Goal: Task Accomplishment & Management: Manage account settings

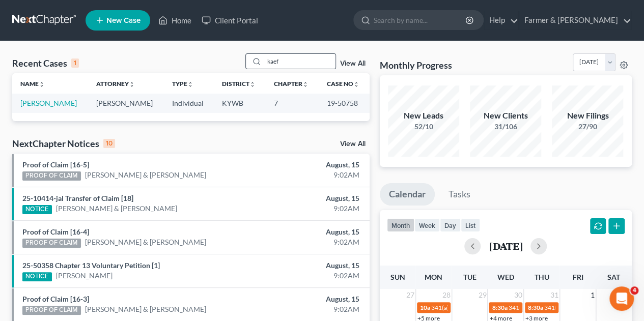
drag, startPoint x: 285, startPoint y: 62, endPoint x: 249, endPoint y: 61, distance: 36.2
click at [249, 61] on div "kaef" at bounding box center [290, 61] width 91 height 16
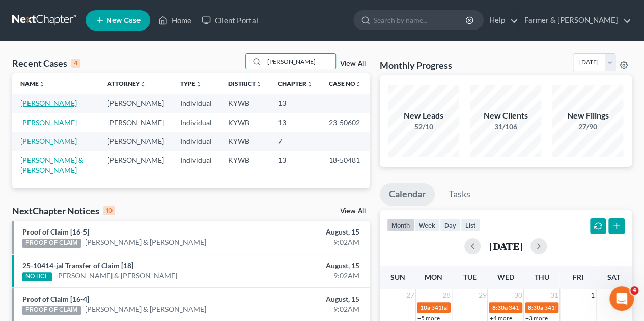
type input "[PERSON_NAME]"
click at [47, 100] on link "[PERSON_NAME]" at bounding box center [48, 103] width 57 height 9
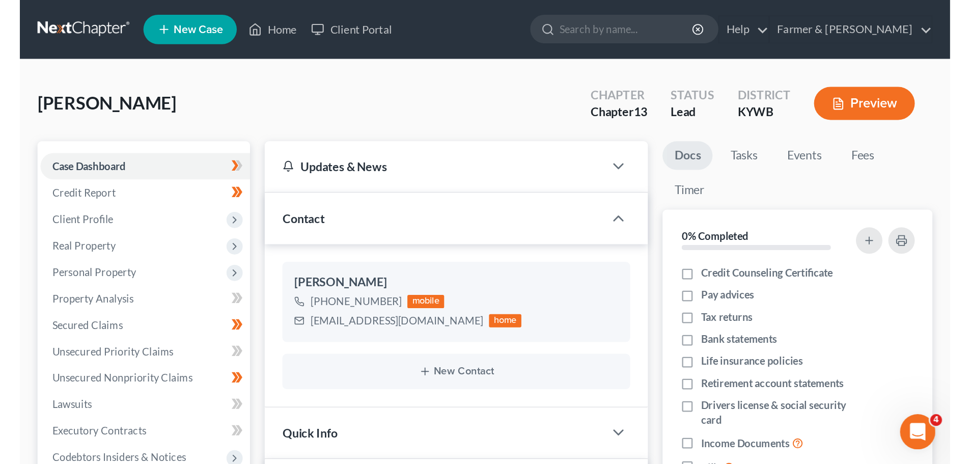
scroll to position [293, 0]
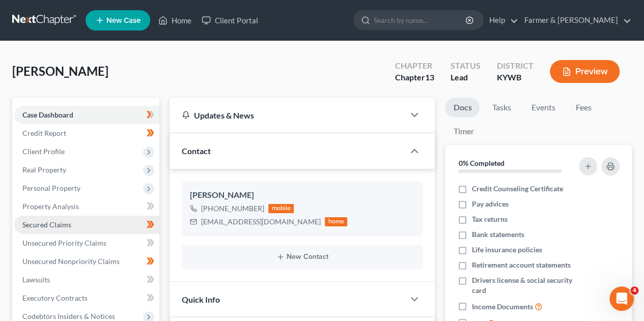
click at [39, 223] on span "Secured Claims" at bounding box center [46, 225] width 49 height 9
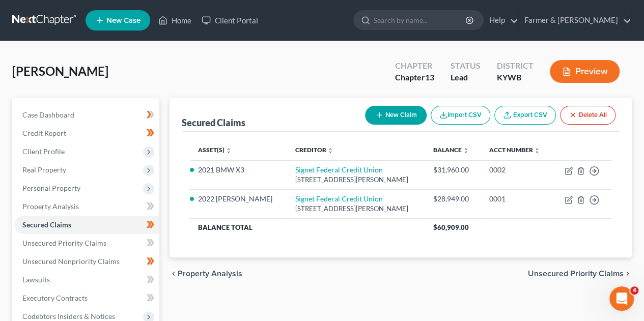
click at [179, 248] on div "Secured Claims New Claim Import CSV Export CSV Delete All Asset(s) expand_more …" at bounding box center [401, 178] width 462 height 160
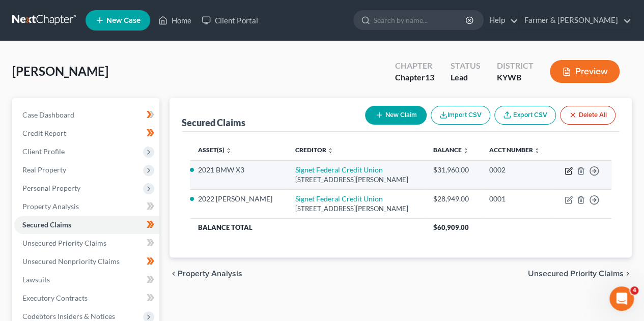
click at [565, 172] on icon "button" at bounding box center [568, 172] width 6 height 6
select select "18"
select select "4"
select select "0"
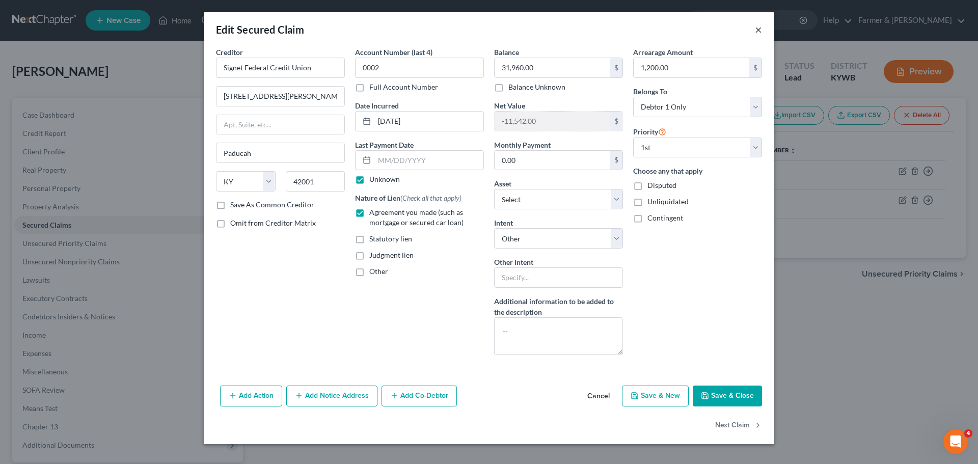
click at [644, 30] on button "×" at bounding box center [758, 29] width 7 height 12
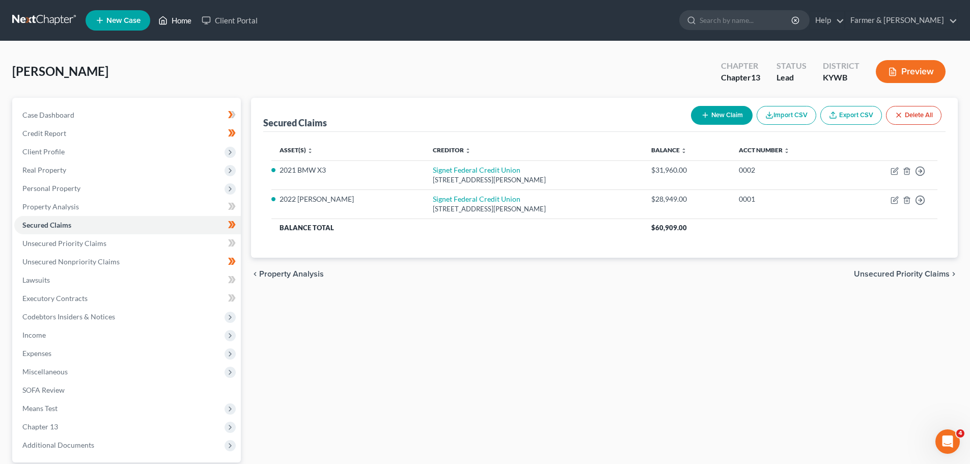
click at [179, 30] on ul "New Case Home Client Portal - No Result - See all results Or Press Enter... Hel…" at bounding box center [522, 20] width 872 height 26
click at [180, 17] on link "Home" at bounding box center [174, 20] width 43 height 18
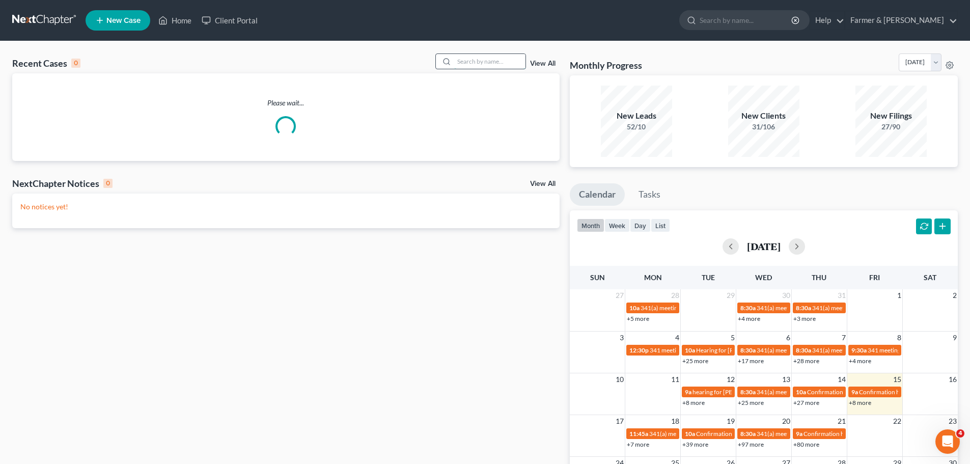
click at [469, 58] on input "search" at bounding box center [489, 61] width 71 height 15
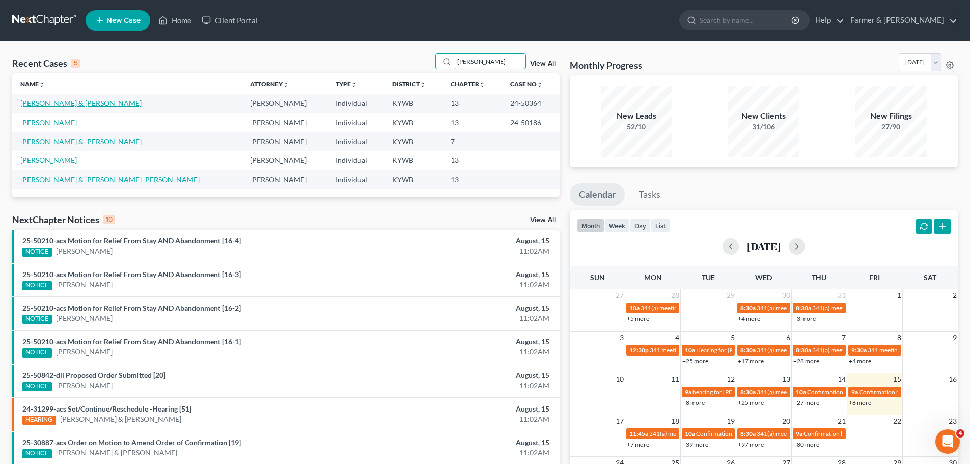
type input "[PERSON_NAME]"
click at [74, 107] on link "[PERSON_NAME] & [PERSON_NAME]" at bounding box center [80, 103] width 121 height 9
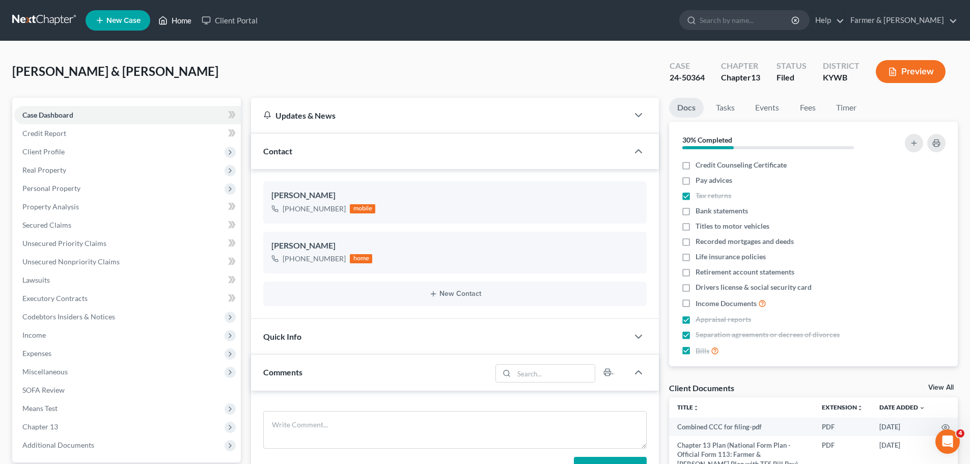
click at [171, 22] on link "Home" at bounding box center [174, 20] width 43 height 18
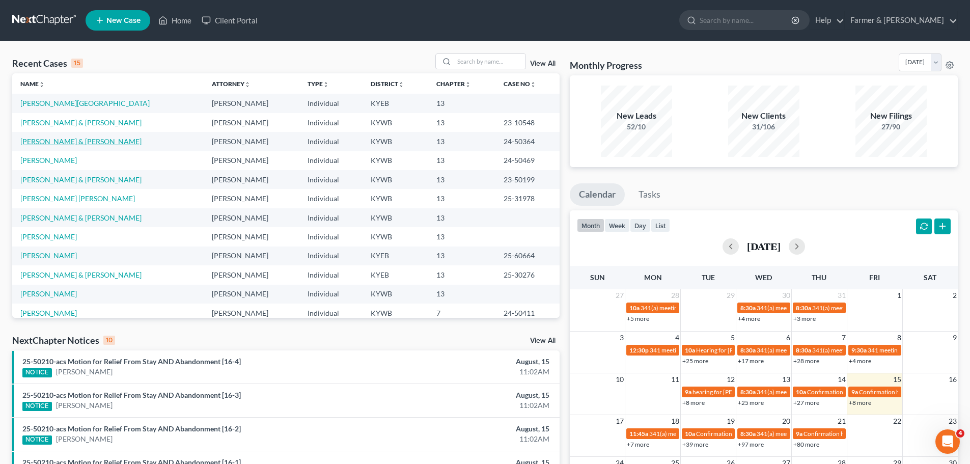
click at [77, 141] on link "[PERSON_NAME] & [PERSON_NAME]" at bounding box center [80, 141] width 121 height 9
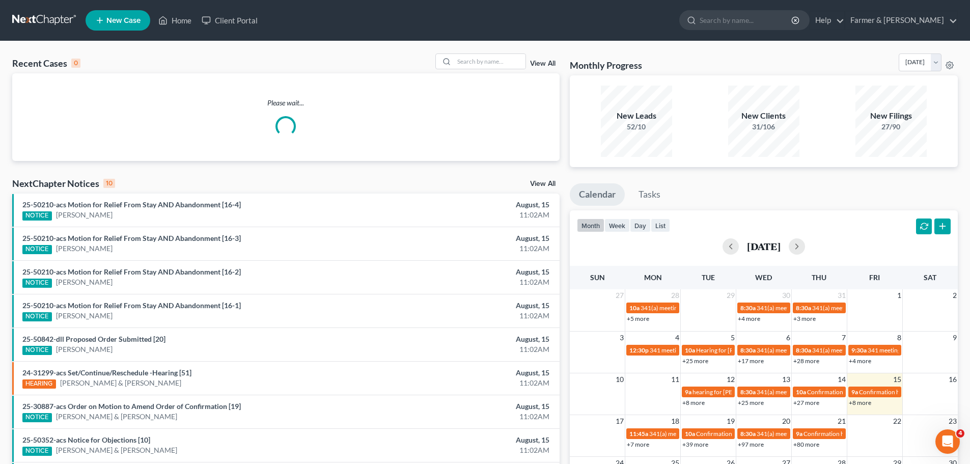
click at [547, 64] on link "View All" at bounding box center [542, 63] width 25 height 7
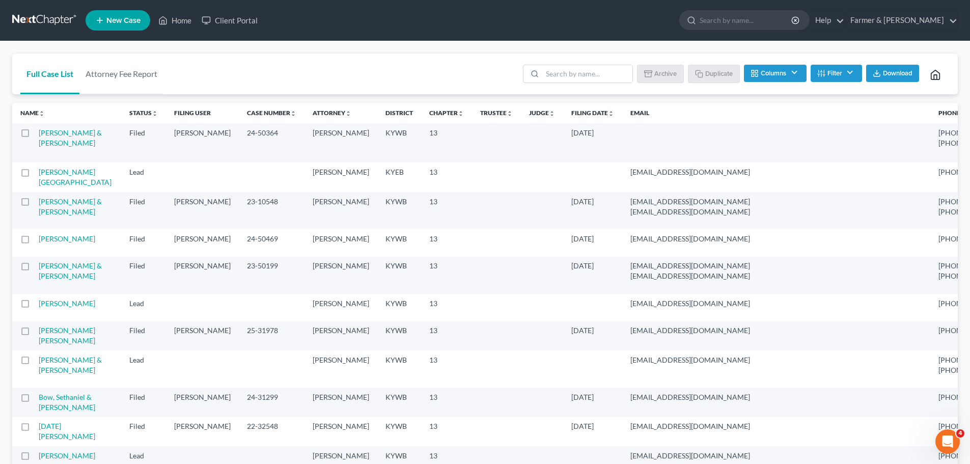
click at [35, 135] on label at bounding box center [35, 135] width 0 height 0
click at [39, 134] on input "checkbox" at bounding box center [42, 131] width 7 height 7
click at [644, 72] on rect "button" at bounding box center [701, 74] width 5 height 5
checkbox input "false"
